Goal: Navigation & Orientation: Find specific page/section

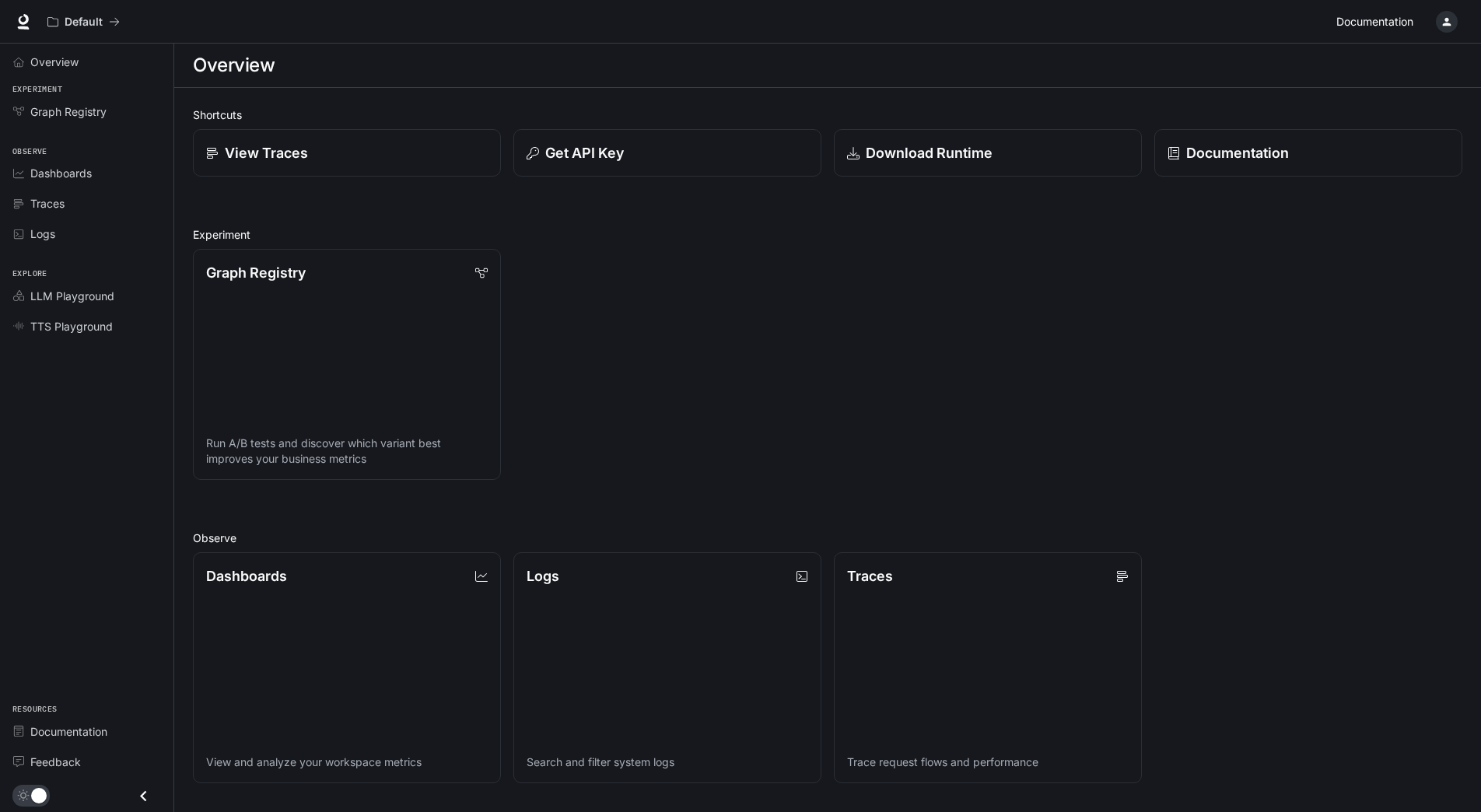
click at [1366, 21] on span "Documentation" at bounding box center [1375, 22] width 77 height 19
click at [1450, 28] on div "button" at bounding box center [1447, 21] width 22 height 22
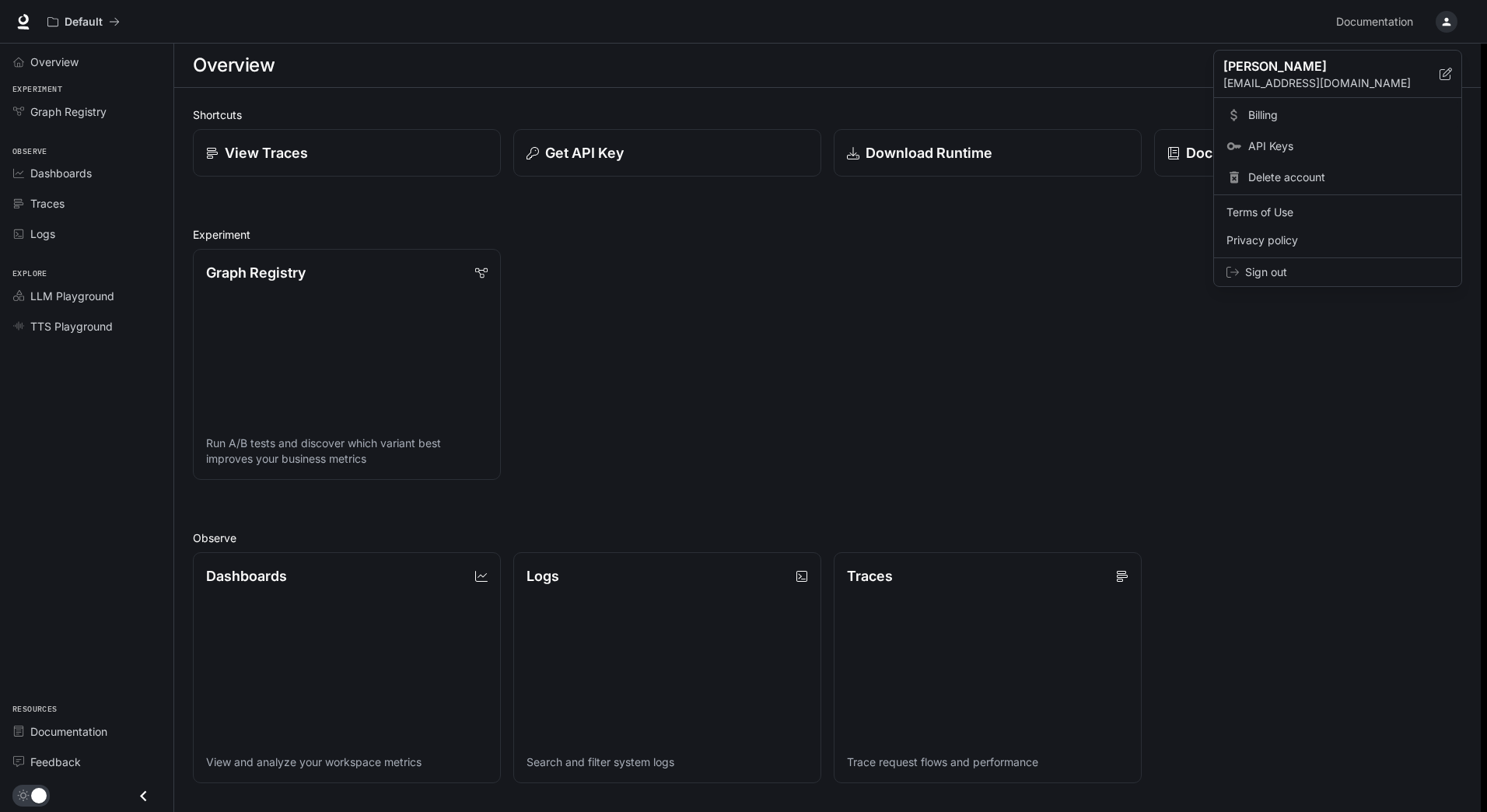
click at [1264, 110] on span "Billing" at bounding box center [1348, 115] width 201 height 16
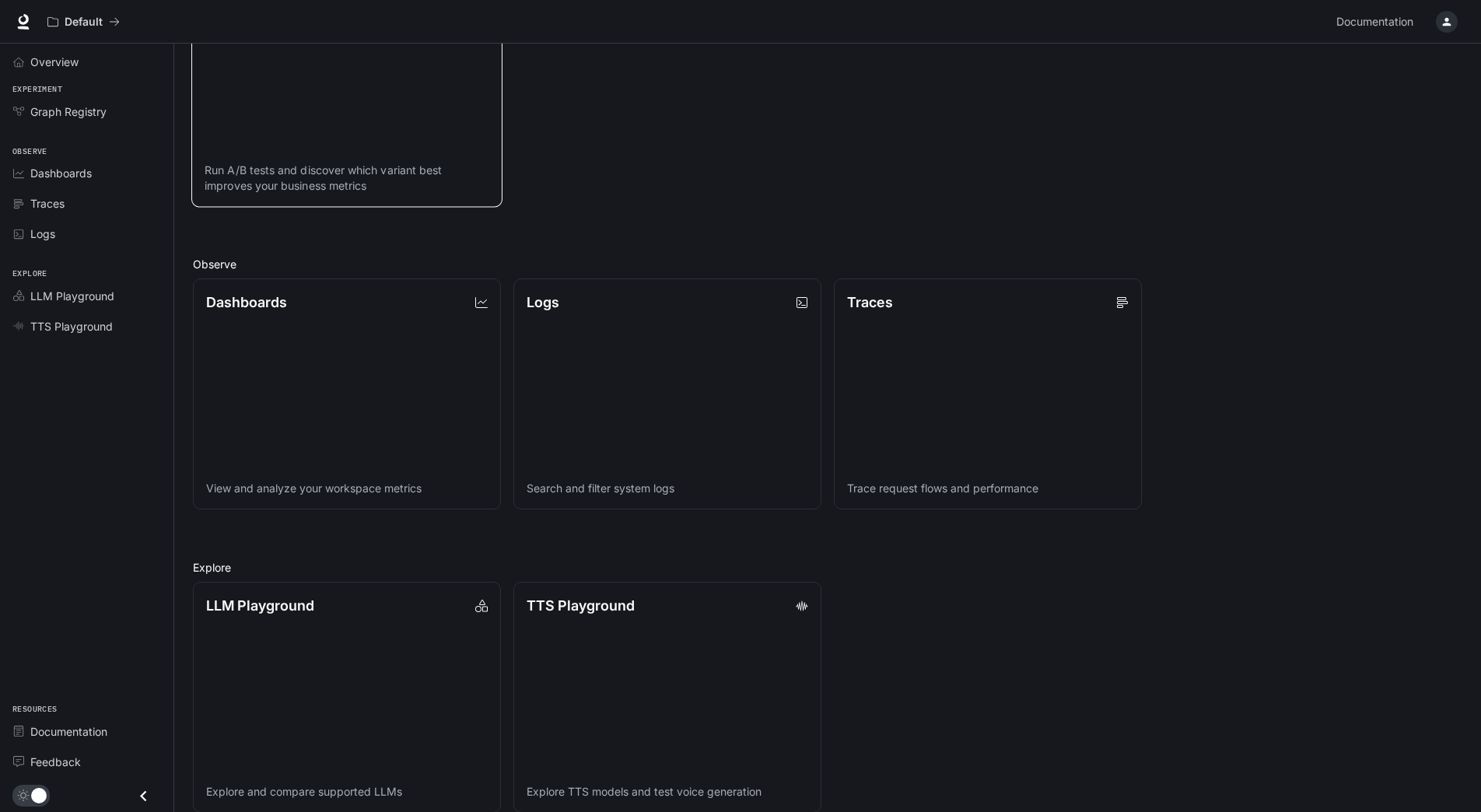
scroll to position [293, 0]
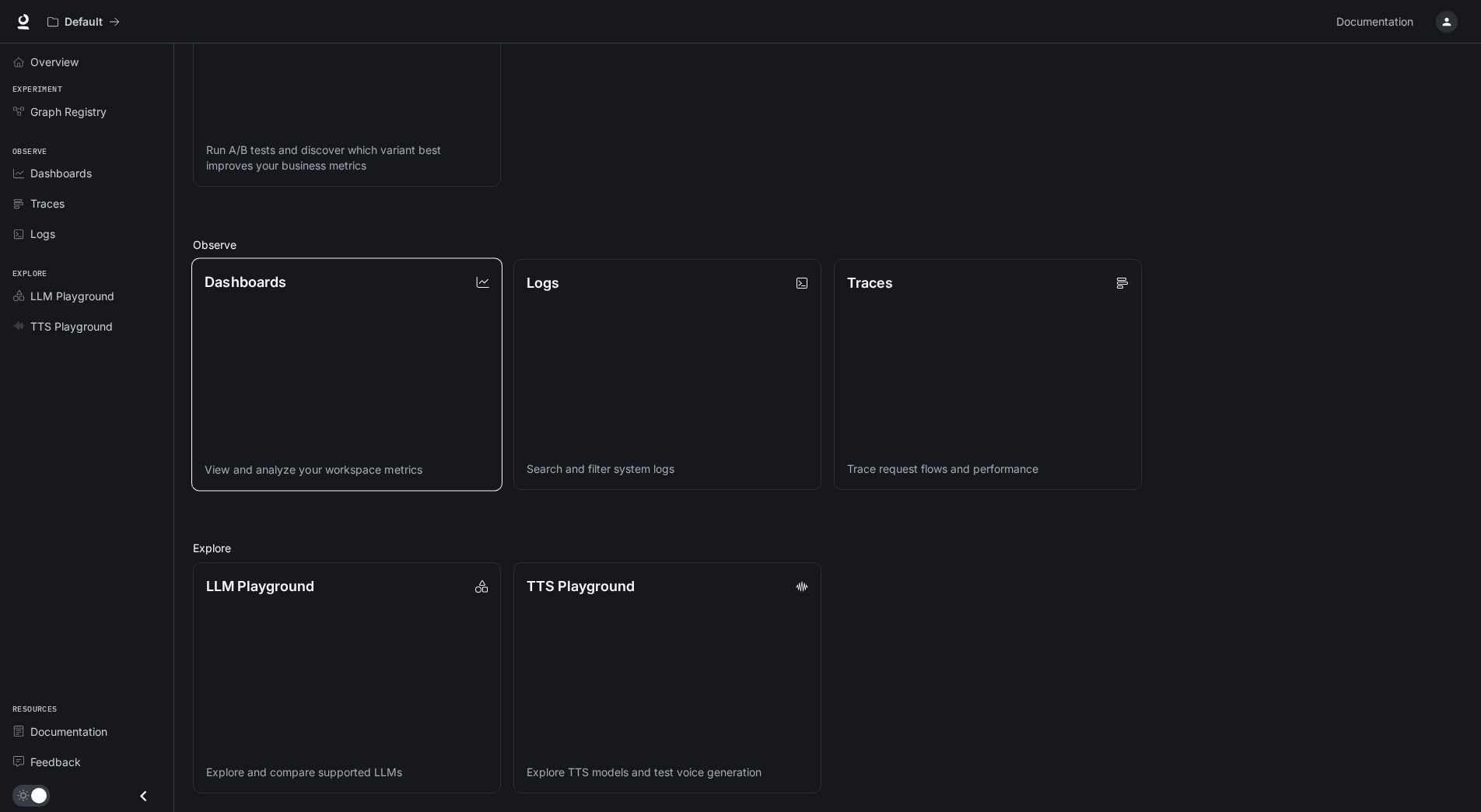
click at [341, 355] on link "Dashboards View and analyze your workspace metrics" at bounding box center [347, 374] width 311 height 233
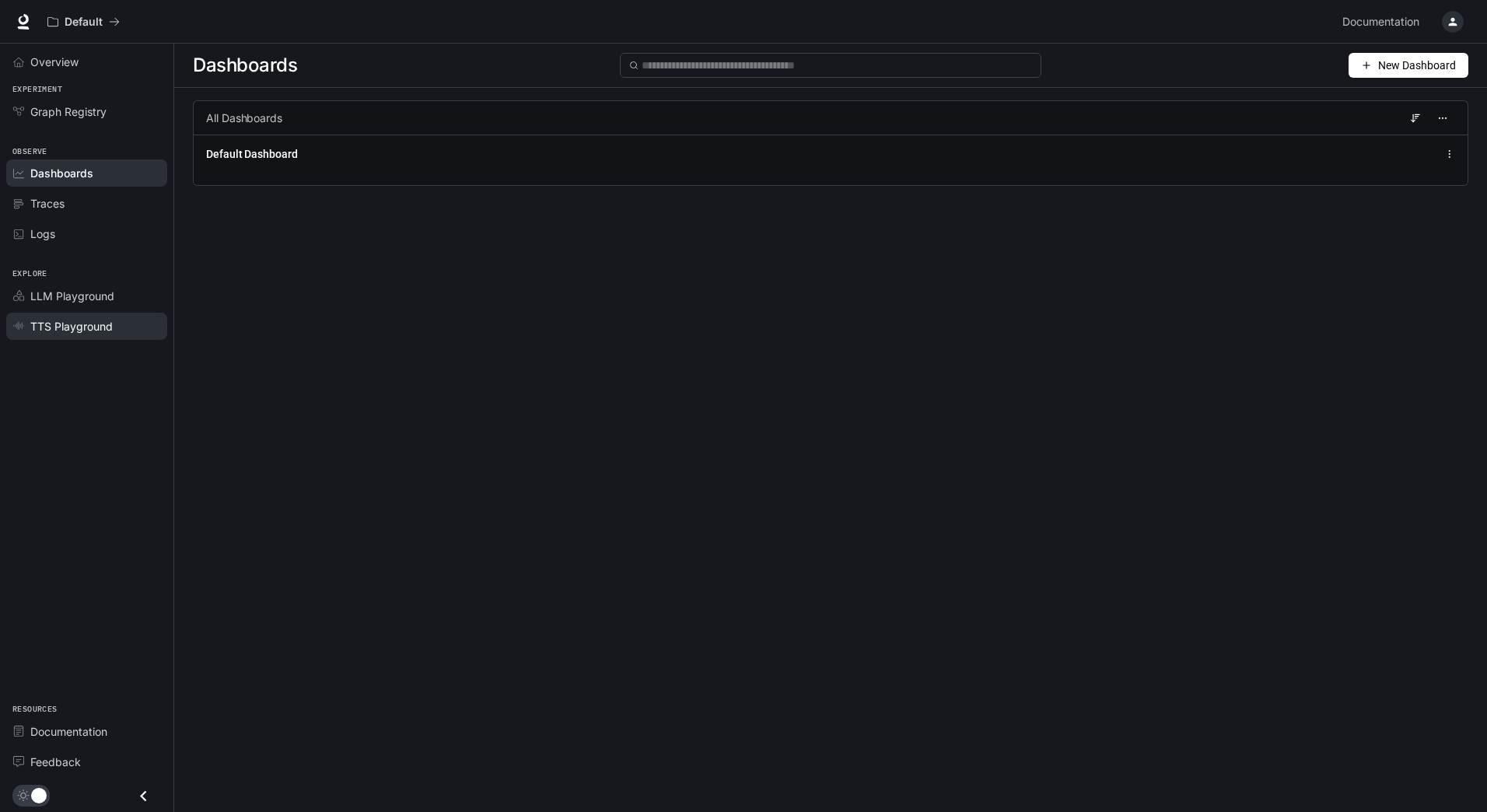
click at [68, 324] on span "TTS Playground" at bounding box center [72, 326] width 82 height 17
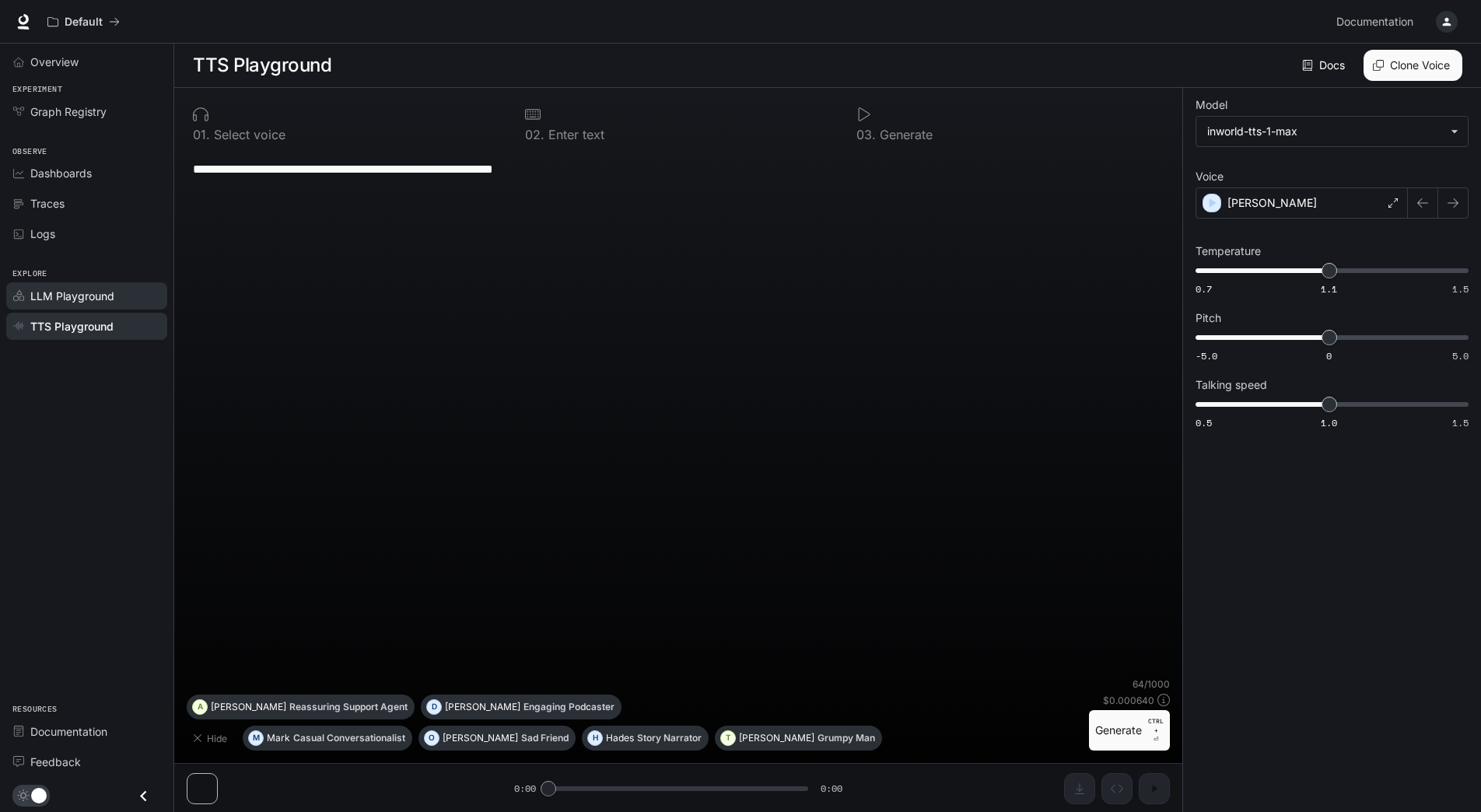
click at [97, 290] on span "LLM Playground" at bounding box center [73, 296] width 84 height 17
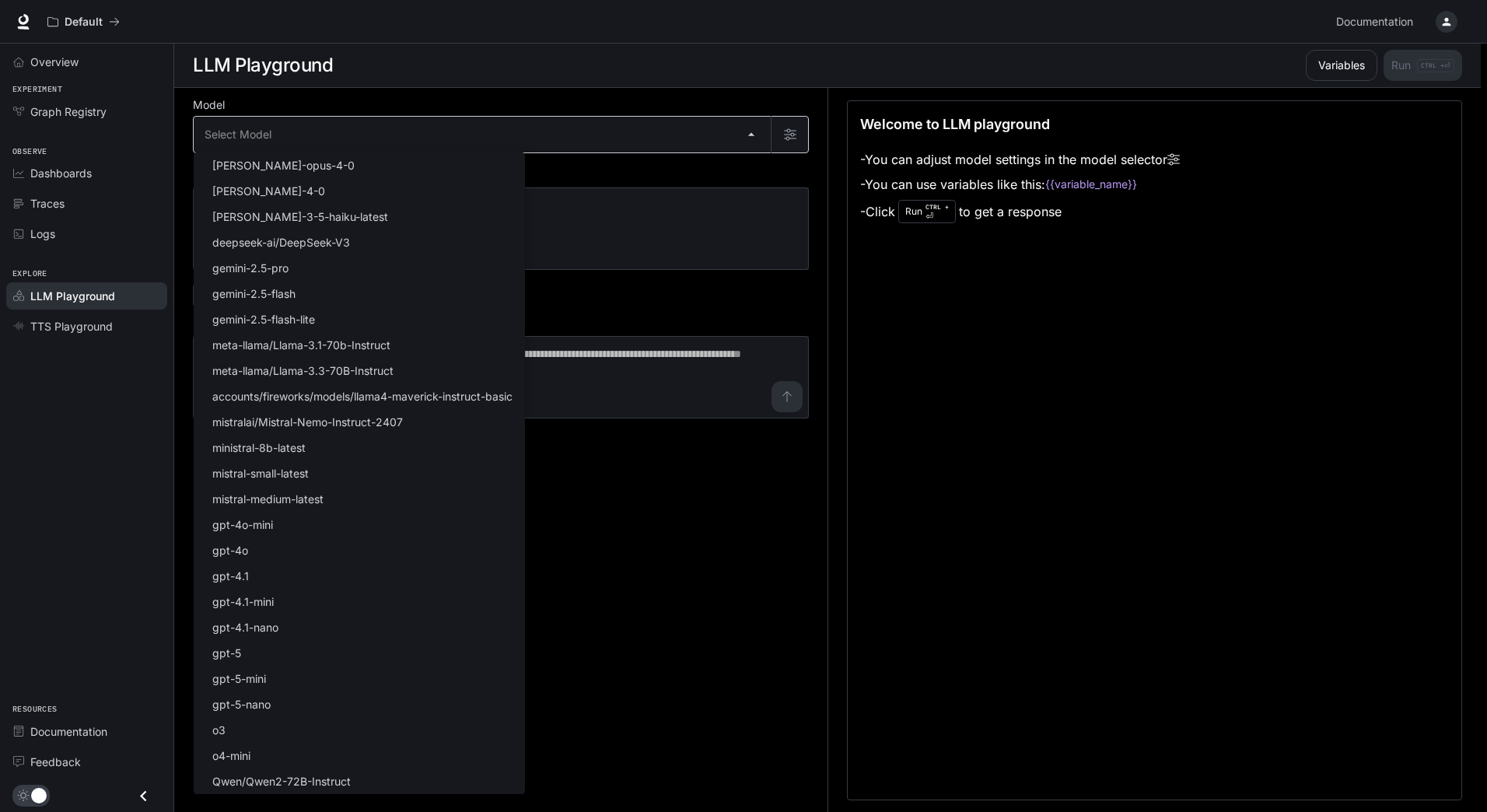
click at [272, 146] on body "Skip to main content Default Documentation Documentation Portal Overview Experi…" at bounding box center [743, 406] width 1487 height 813
click at [275, 139] on div at bounding box center [743, 406] width 1487 height 812
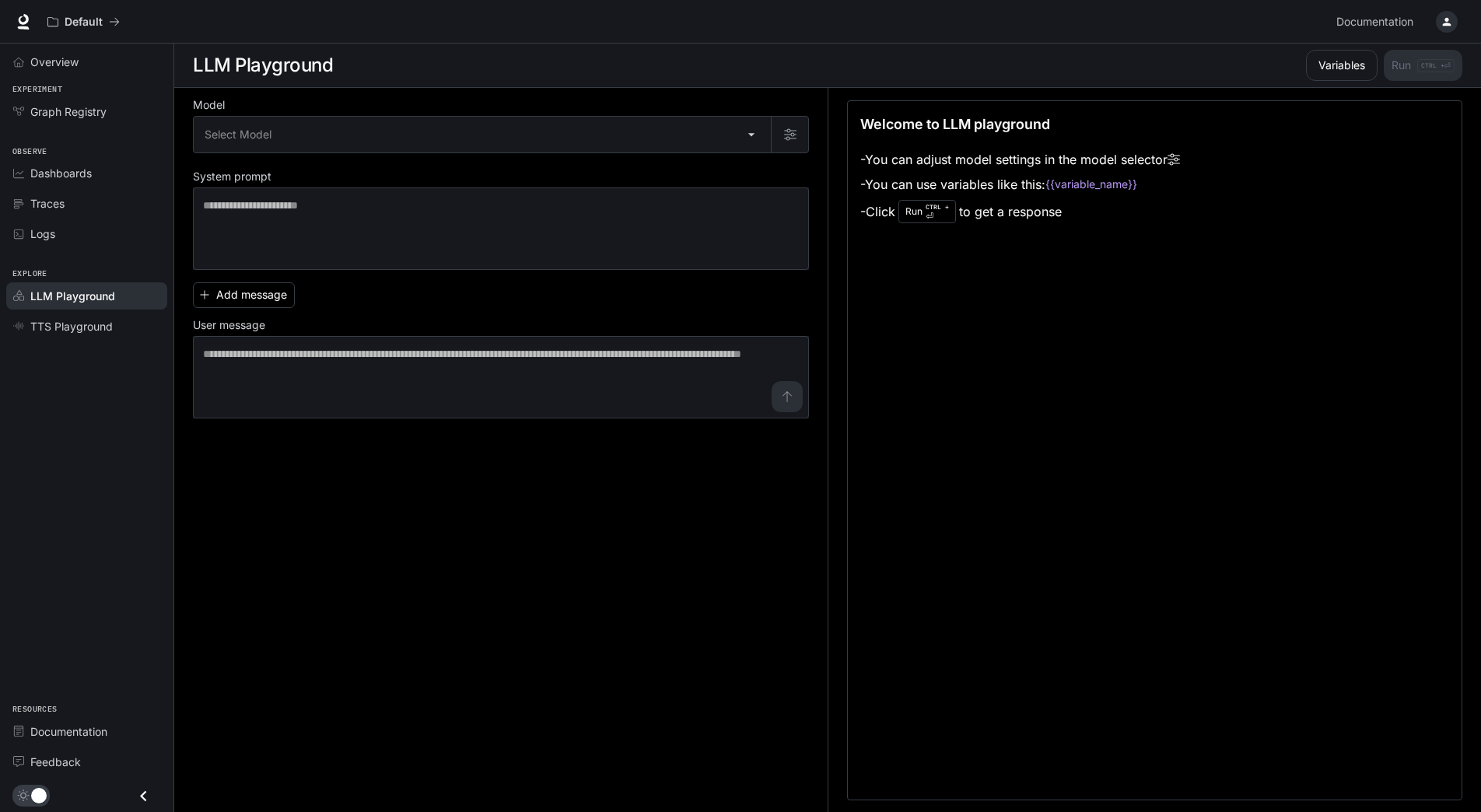
click at [104, 409] on div "Overview Experiment Graph Registry Observe Dashboards Traces Logs Explore LLM P…" at bounding box center [87, 428] width 174 height 768
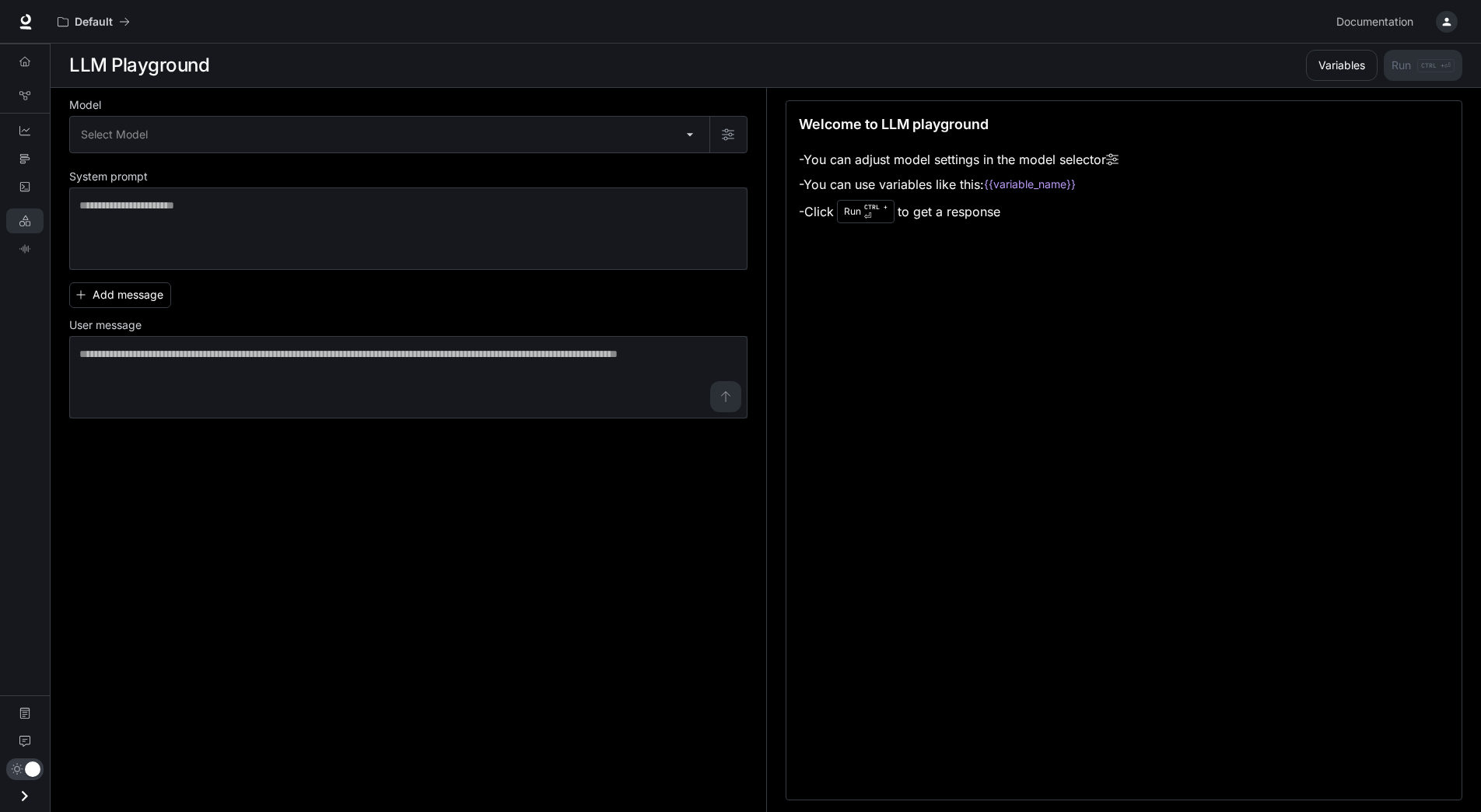
click at [37, 337] on div "Overview Graph Registry Dashboards Traces Logs LLM Playground TTS Playground Do…" at bounding box center [25, 428] width 50 height 768
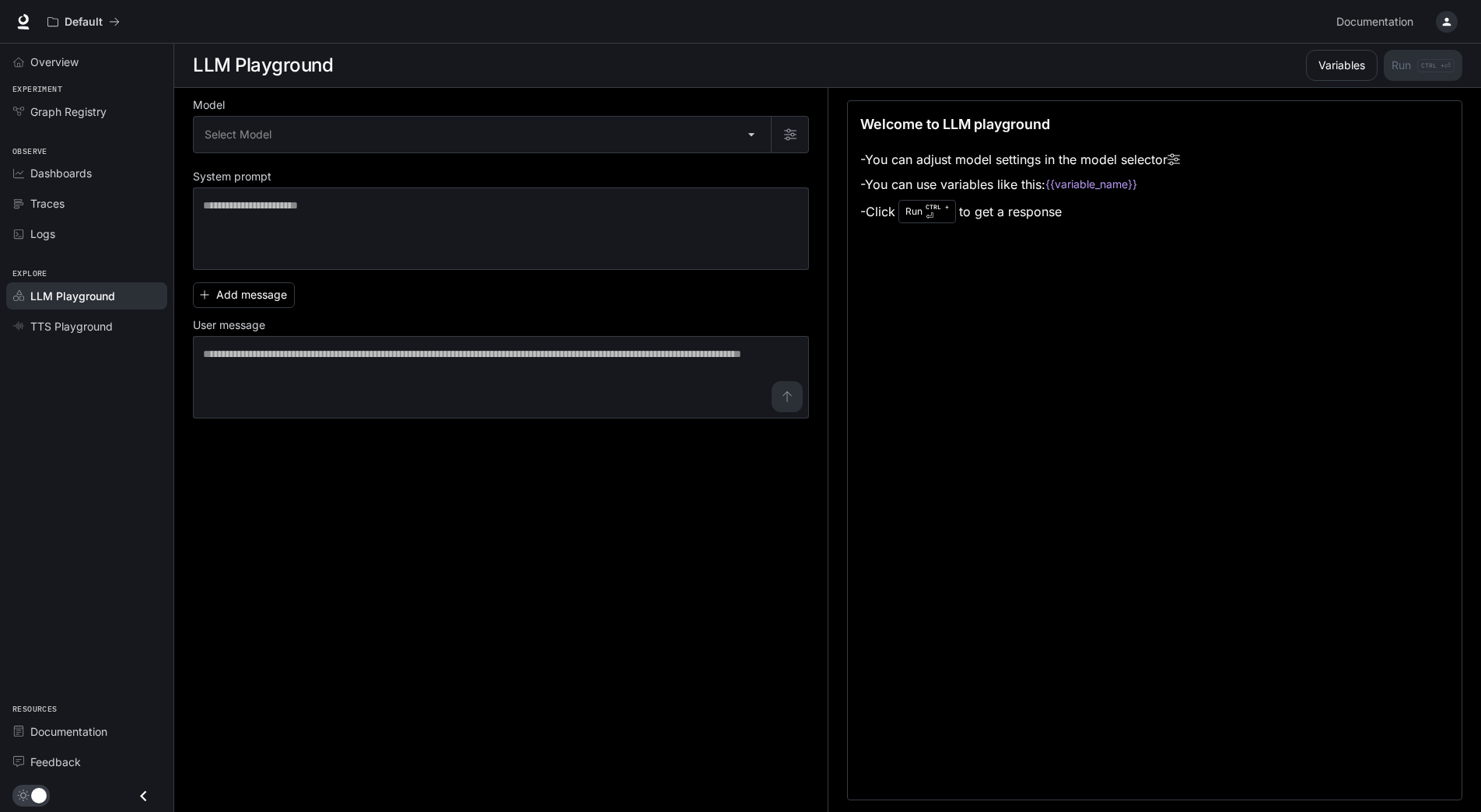
click at [34, 46] on div "Overview" at bounding box center [87, 62] width 174 height 37
click at [34, 59] on span "Overview" at bounding box center [54, 61] width 48 height 17
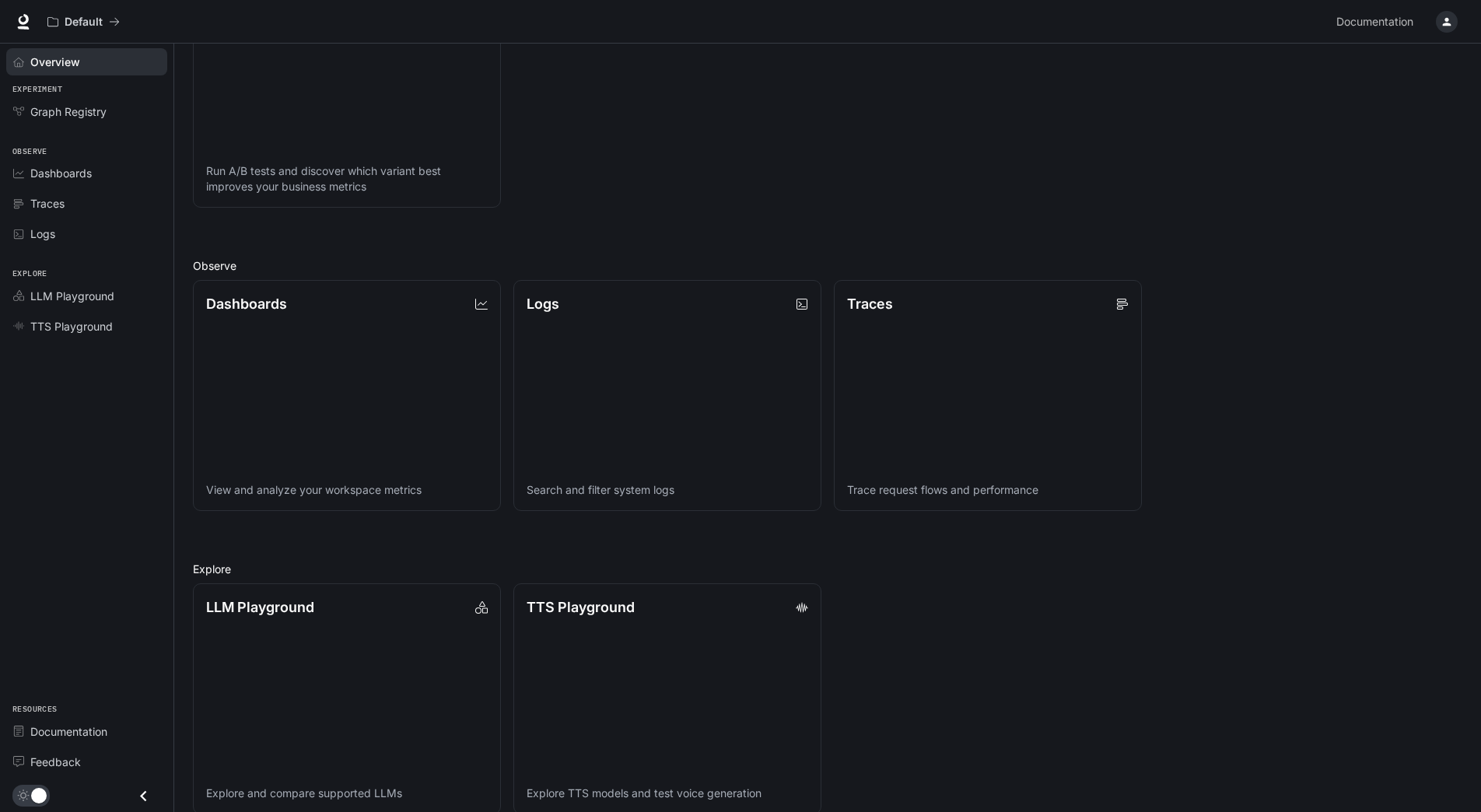
scroll to position [293, 0]
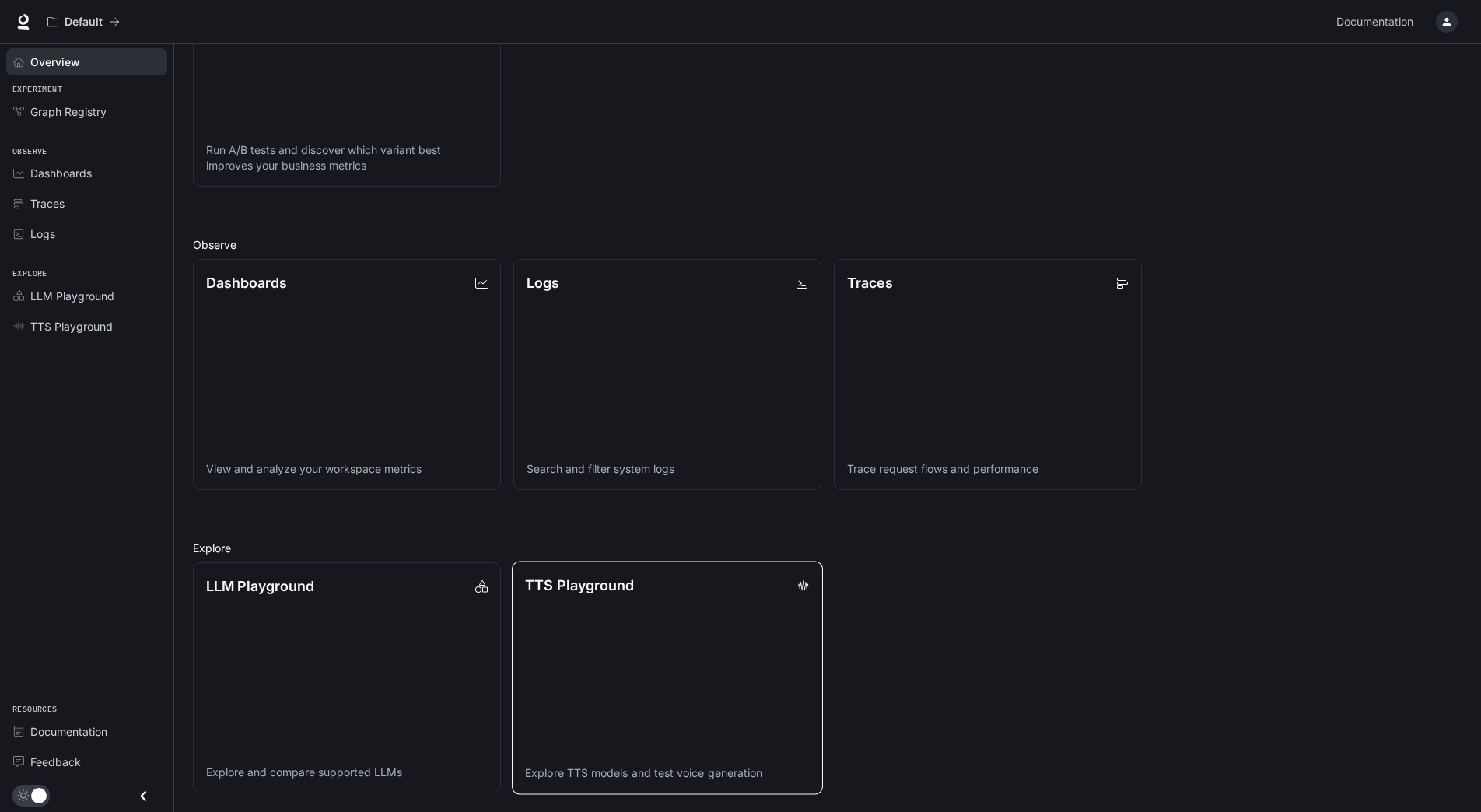
click at [625, 673] on link "TTS Playground Explore TTS models and test voice generation" at bounding box center [667, 678] width 311 height 233
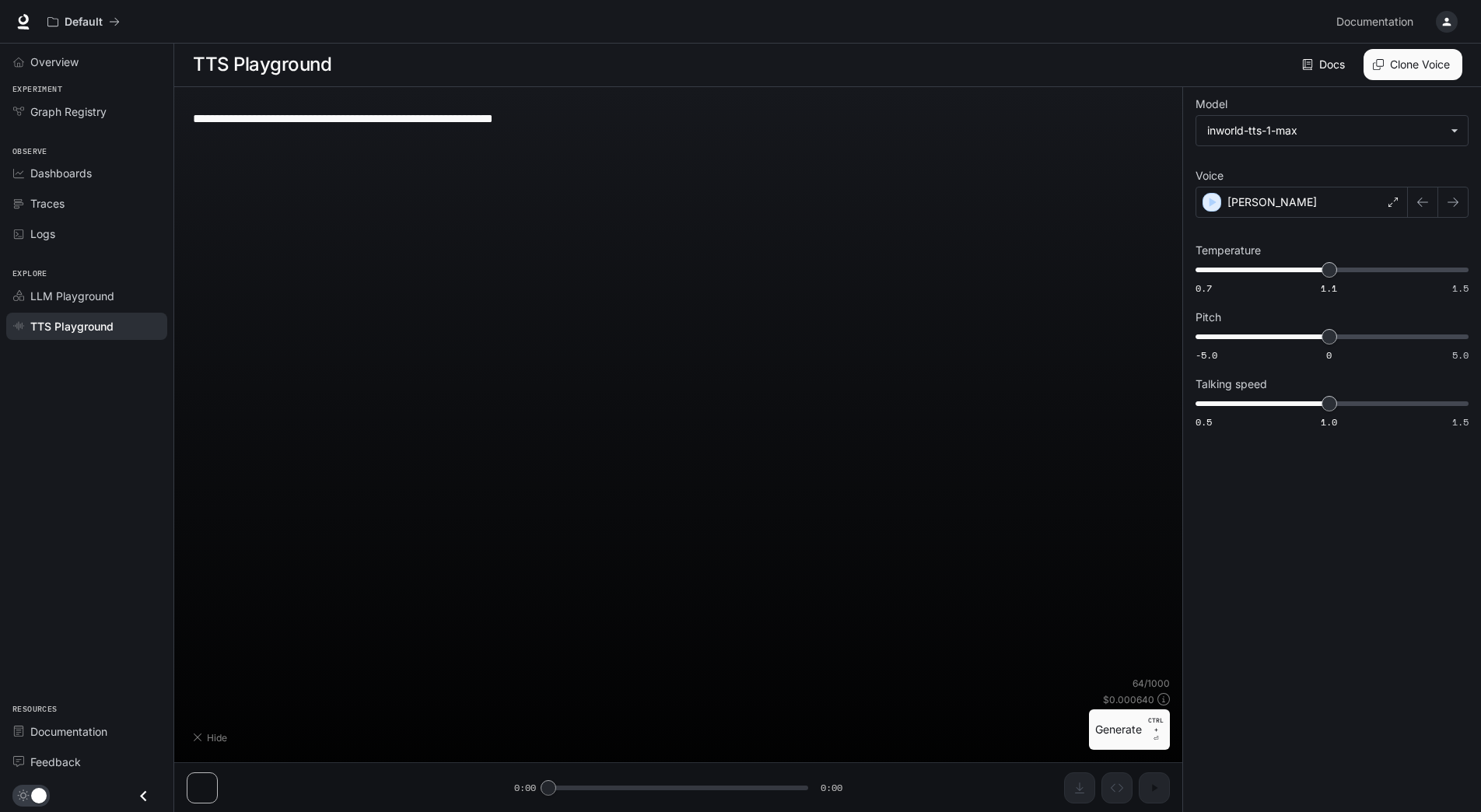
scroll to position [1, 0]
